Goal: Obtain resource: Download file/media

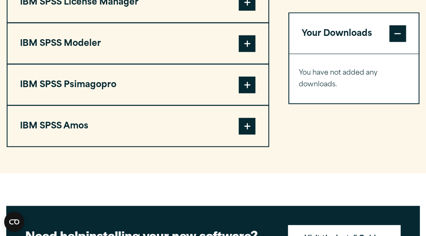
scroll to position [774, 0]
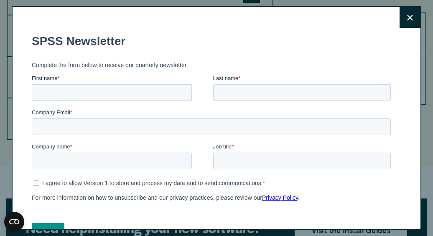
click at [399, 22] on button "Close" at bounding box center [409, 17] width 21 height 21
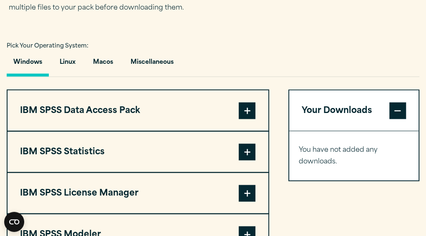
scroll to position [557, 0]
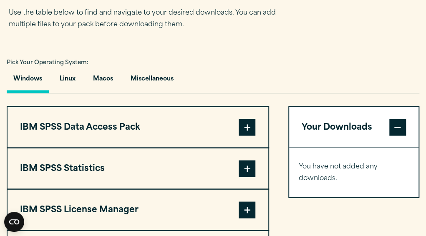
click at [253, 127] on span at bounding box center [247, 127] width 17 height 17
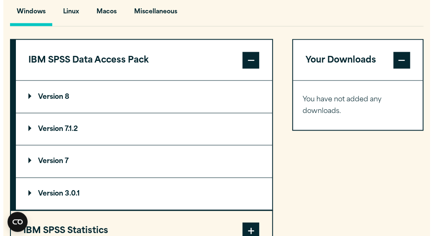
scroll to position [628, 0]
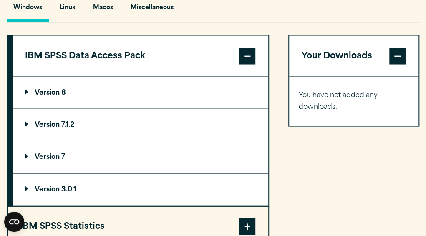
click at [64, 93] on p "Version 8" at bounding box center [45, 92] width 41 height 7
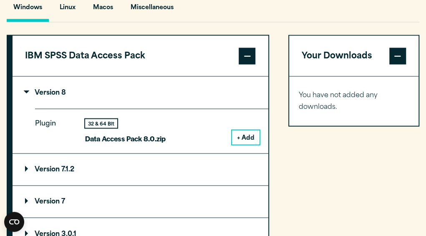
click at [243, 139] on button "+ Add" at bounding box center [246, 137] width 28 height 14
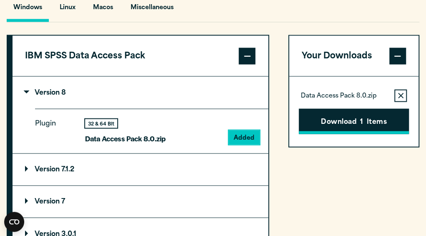
click at [327, 122] on button "Download 1 Items" at bounding box center [354, 122] width 110 height 26
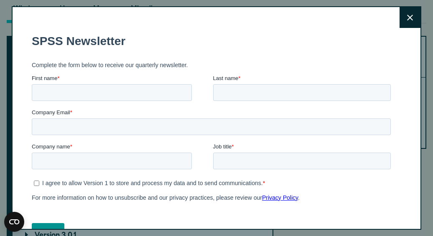
click at [403, 15] on button "Close" at bounding box center [409, 17] width 21 height 21
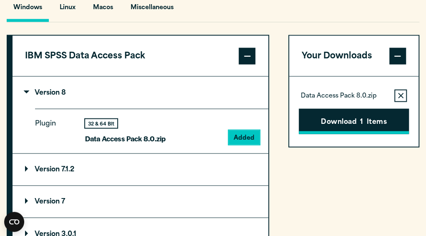
click at [340, 124] on button "Download 1 Items" at bounding box center [354, 122] width 110 height 26
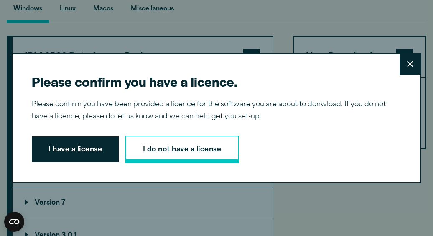
click at [194, 152] on link "I do not have a license" at bounding box center [181, 150] width 113 height 28
